Goal: Transaction & Acquisition: Download file/media

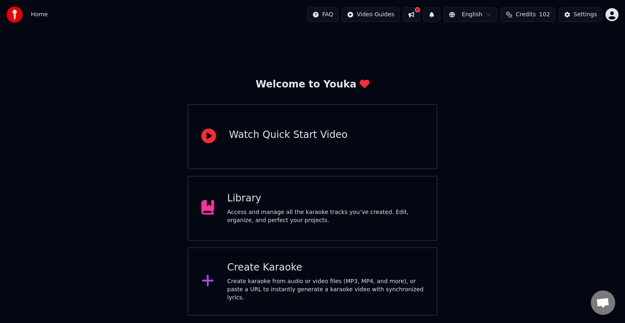
click at [291, 221] on div "Access and manage all the karaoke tracks you’ve created. Edit, organize, and pe…" at bounding box center [325, 216] width 196 height 16
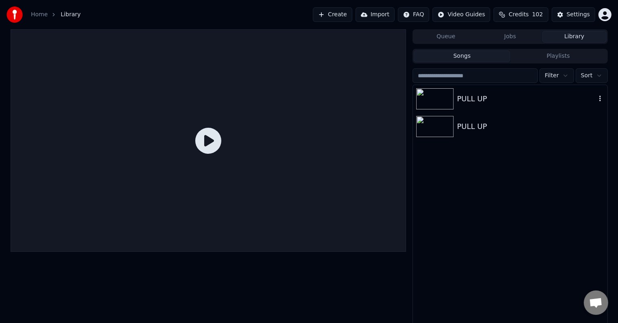
click at [468, 102] on div "PULL UP" at bounding box center [526, 98] width 139 height 11
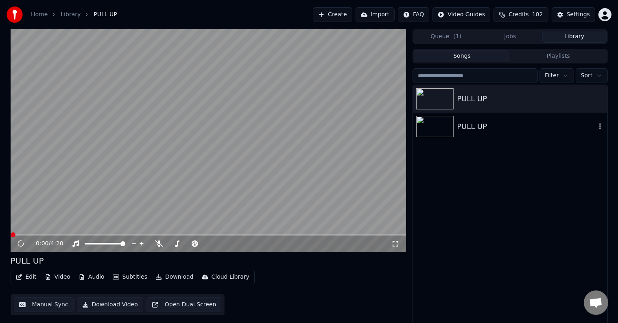
click at [465, 123] on div "PULL UP" at bounding box center [526, 126] width 139 height 11
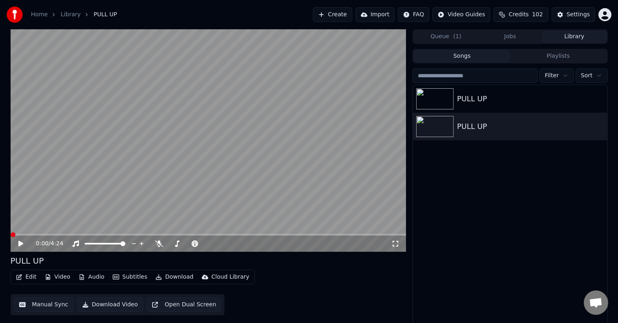
click at [103, 233] on video at bounding box center [209, 140] width 396 height 223
click at [101, 236] on span at bounding box center [209, 235] width 396 height 2
click at [161, 246] on icon at bounding box center [159, 243] width 8 height 7
click at [151, 235] on span at bounding box center [209, 235] width 396 height 2
click at [197, 236] on div "1:34 / 4:24" at bounding box center [209, 244] width 396 height 16
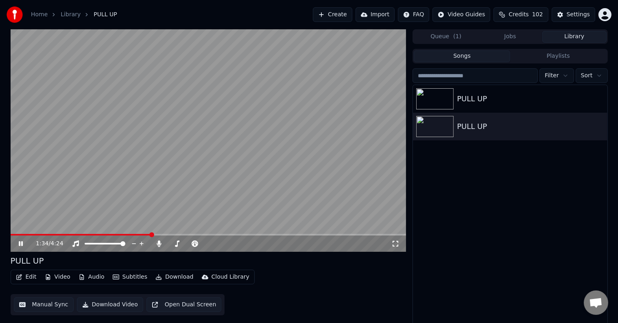
click at [180, 235] on span at bounding box center [209, 235] width 396 height 2
click at [170, 273] on button "Download" at bounding box center [174, 276] width 45 height 11
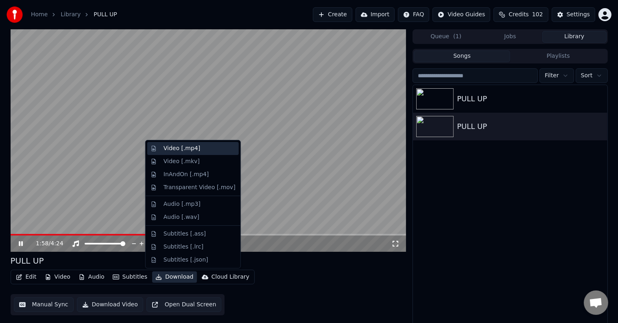
click at [188, 150] on div "Video [.mp4]" at bounding box center [182, 148] width 37 height 8
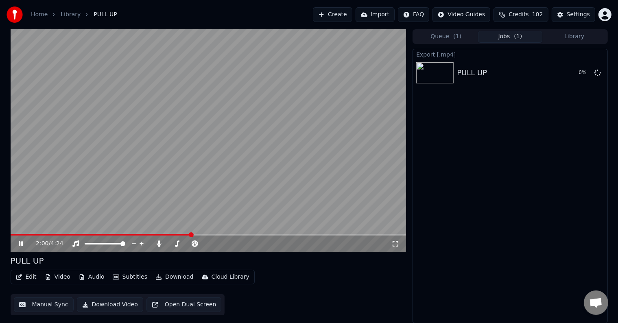
click at [180, 146] on video at bounding box center [209, 140] width 396 height 223
